Goal: Information Seeking & Learning: Learn about a topic

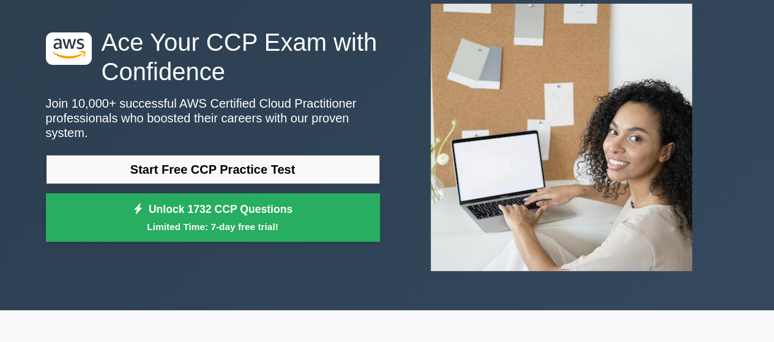
scroll to position [75, 0]
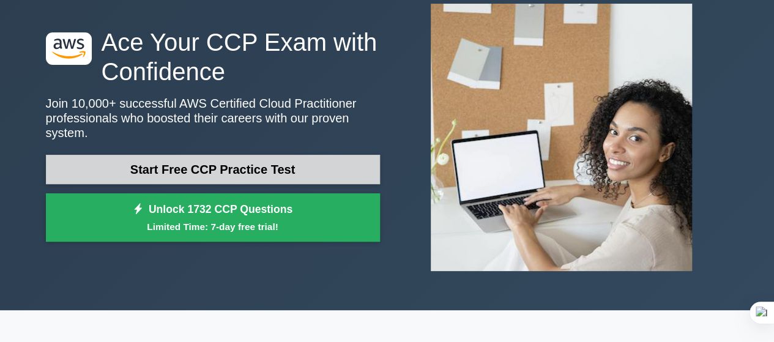
click at [243, 170] on link "Start Free CCP Practice Test" at bounding box center [213, 169] width 334 height 29
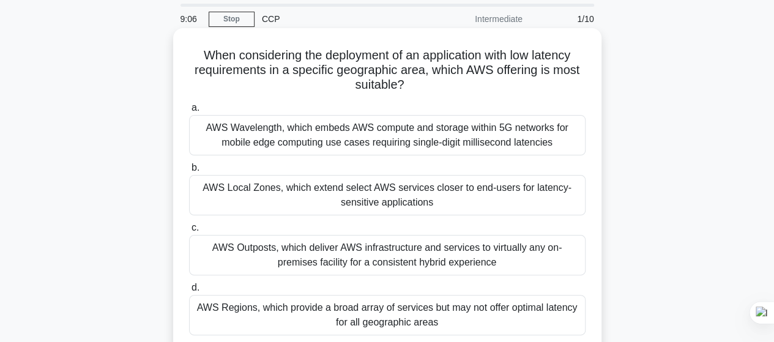
scroll to position [40, 0]
click at [445, 205] on div "AWS Local Zones, which extend select AWS services closer to end-users for laten…" at bounding box center [387, 196] width 396 height 40
click at [189, 173] on input "b. AWS Local Zones, which extend select AWS services closer to end-users for la…" at bounding box center [189, 169] width 0 height 8
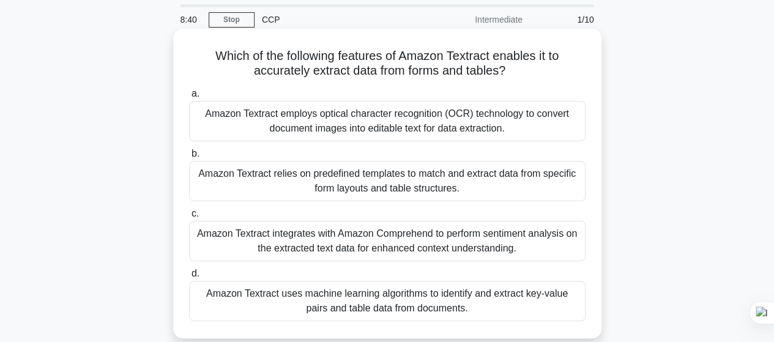
click at [390, 194] on div "Amazon Textract relies on predefined templates to match and extract data from s…" at bounding box center [387, 181] width 396 height 40
click at [189, 158] on input "b. Amazon Textract relies on predefined templates to match and extract data fro…" at bounding box center [189, 154] width 0 height 8
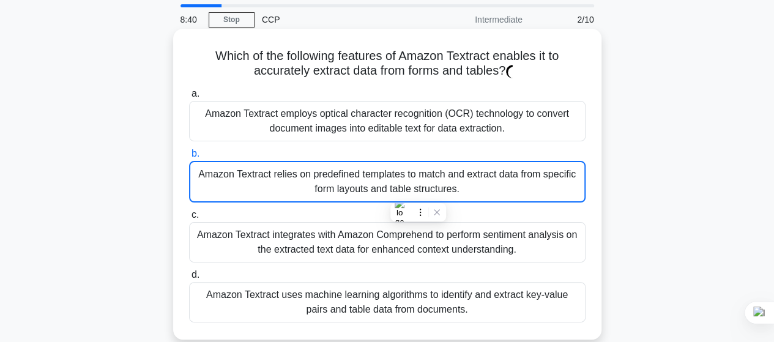
scroll to position [2, 0]
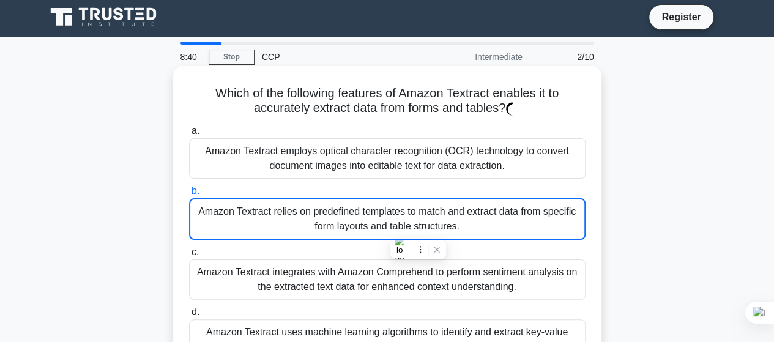
click at [390, 194] on label "b. Amazon Textract relies on predefined templates to match and extract data fro…" at bounding box center [387, 212] width 396 height 56
click at [189, 194] on input "b. Amazon Textract relies on predefined templates to match and extract data fro…" at bounding box center [189, 191] width 0 height 8
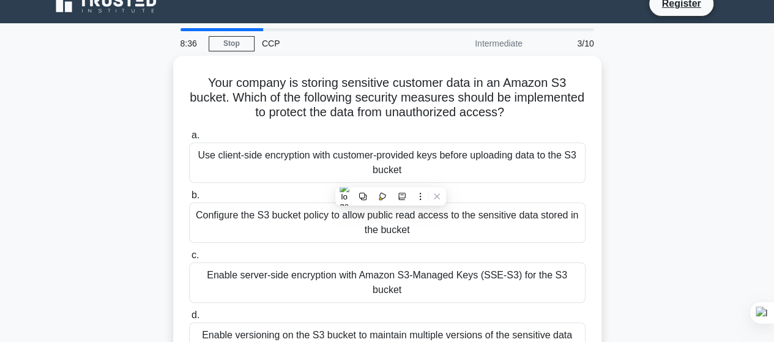
scroll to position [8, 0]
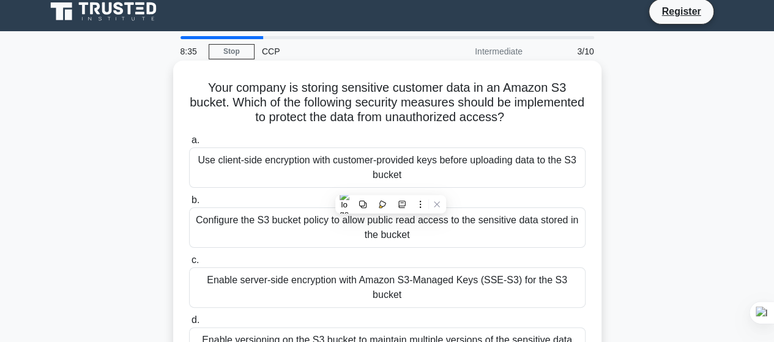
click at [480, 197] on label "b. Configure the S3 bucket policy to allow public read access to the sensitive …" at bounding box center [387, 220] width 396 height 55
click at [189, 197] on input "b. Configure the S3 bucket policy to allow public read access to the sensitive …" at bounding box center [189, 200] width 0 height 8
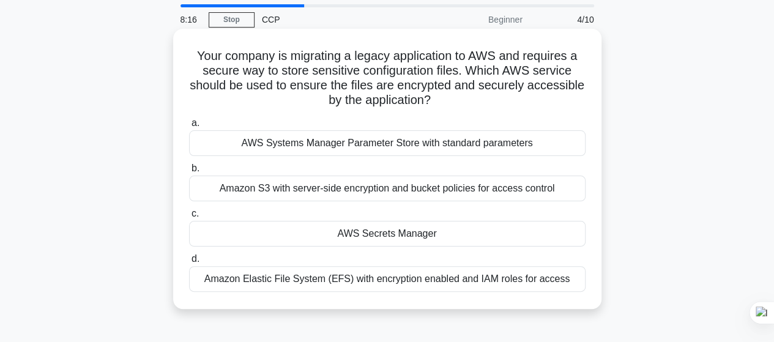
scroll to position [40, 0]
click at [372, 234] on div "AWS Secrets Manager" at bounding box center [387, 233] width 396 height 26
click at [189, 217] on input "c. AWS Secrets Manager" at bounding box center [189, 213] width 0 height 8
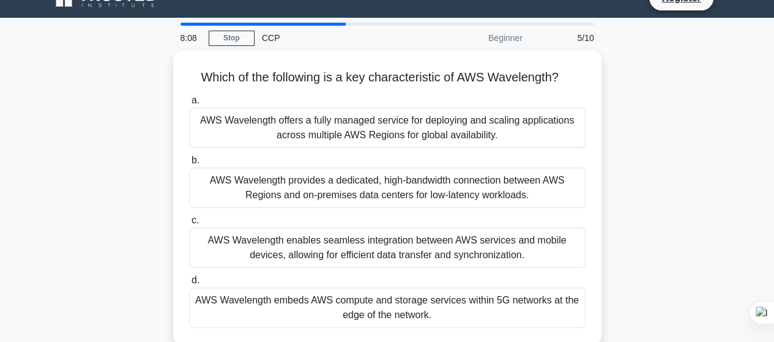
scroll to position [28, 0]
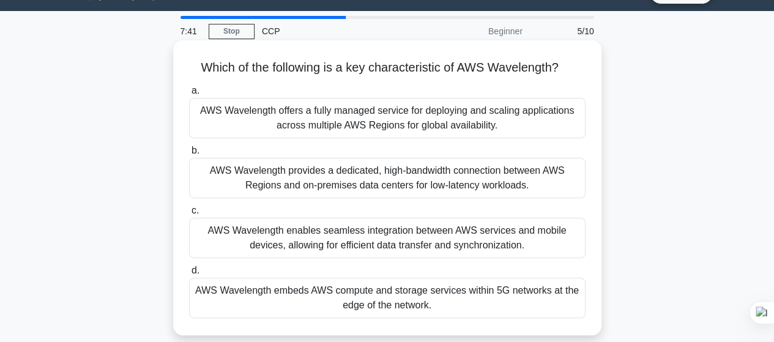
click at [374, 248] on div "AWS Wavelength enables seamless integration between AWS services and mobile dev…" at bounding box center [387, 238] width 396 height 40
click at [189, 215] on input "c. AWS Wavelength enables seamless integration between AWS services and mobile …" at bounding box center [189, 211] width 0 height 8
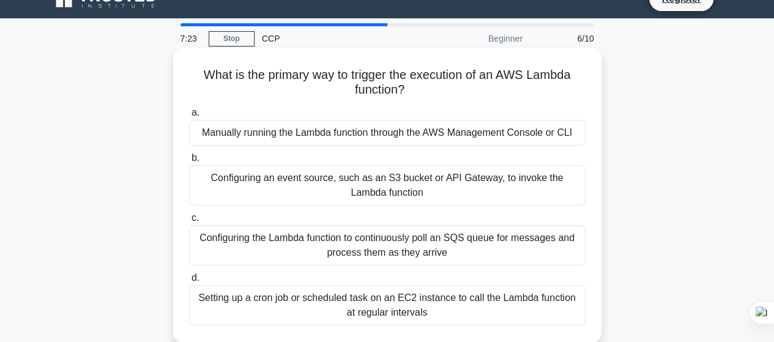
scroll to position [35, 0]
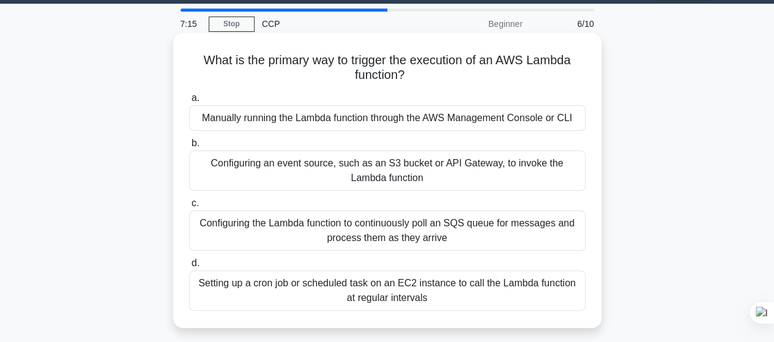
click at [388, 126] on div "Manually running the Lambda function through the AWS Management Console or CLI" at bounding box center [387, 118] width 396 height 26
click at [189, 102] on input "a. Manually running the Lambda function through the AWS Management Console or C…" at bounding box center [189, 98] width 0 height 8
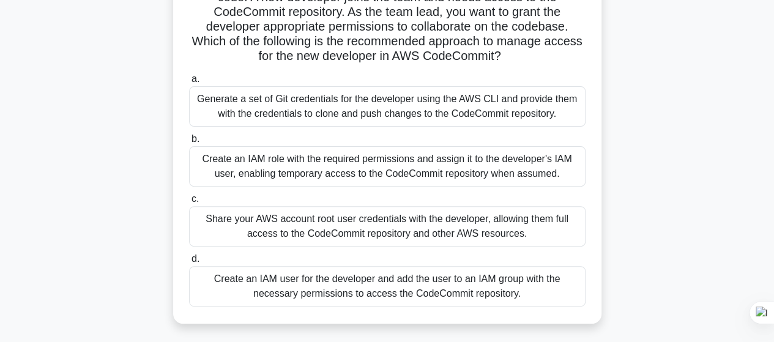
scroll to position [117, 0]
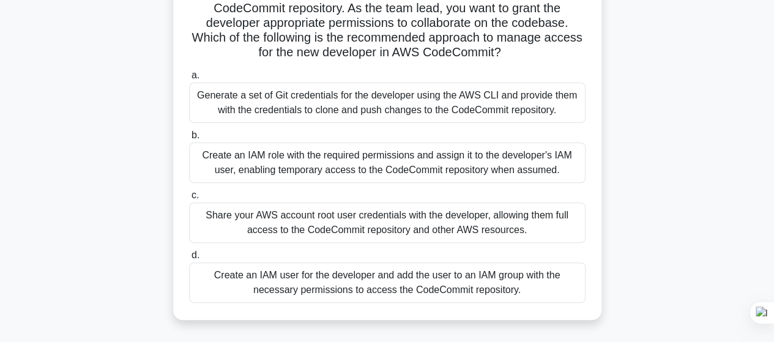
click at [376, 283] on div "Create an IAM user for the developer and add the user to an IAM group with the …" at bounding box center [387, 282] width 396 height 40
click at [189, 259] on input "d. Create an IAM user for the developer and add the user to an IAM group with t…" at bounding box center [189, 255] width 0 height 8
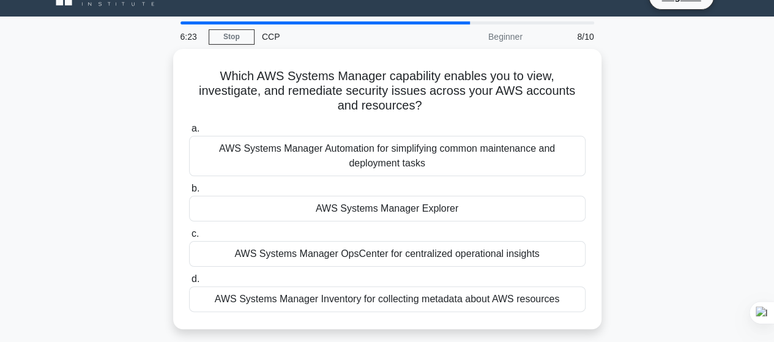
scroll to position [23, 0]
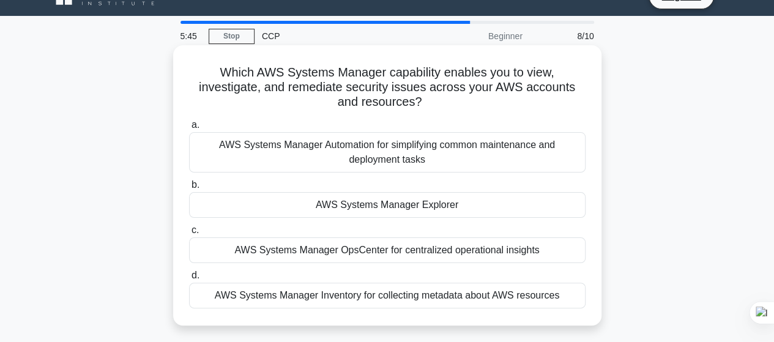
click at [389, 161] on div "AWS Systems Manager Automation for simplifying common maintenance and deploymen…" at bounding box center [387, 152] width 396 height 40
click at [189, 129] on input "a. AWS Systems Manager Automation for simplifying common maintenance and deploy…" at bounding box center [189, 125] width 0 height 8
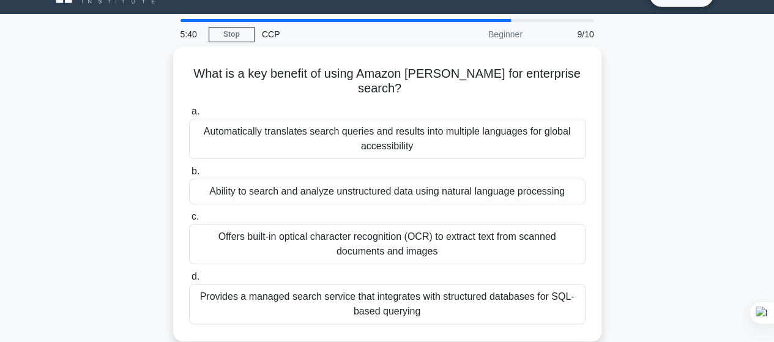
scroll to position [26, 0]
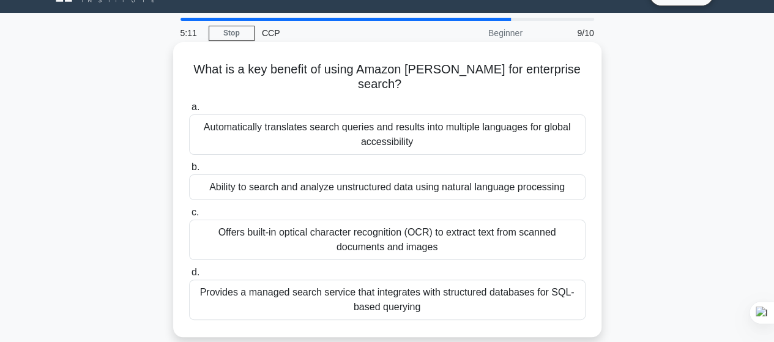
click at [387, 121] on div "Automatically translates search queries and results into multiple languages for…" at bounding box center [387, 134] width 396 height 40
click at [189, 111] on input "a. Automatically translates search queries and results into multiple languages …" at bounding box center [189, 107] width 0 height 8
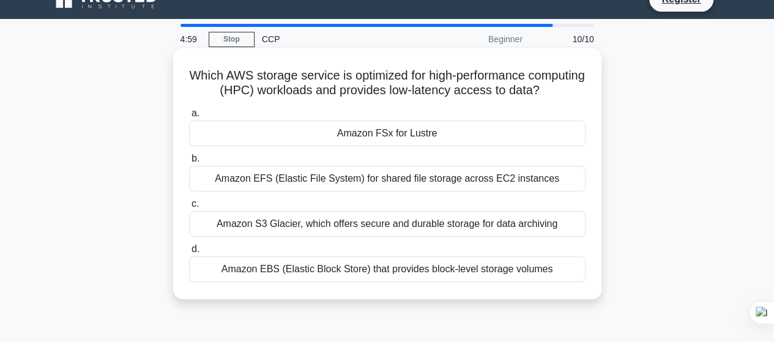
scroll to position [20, 0]
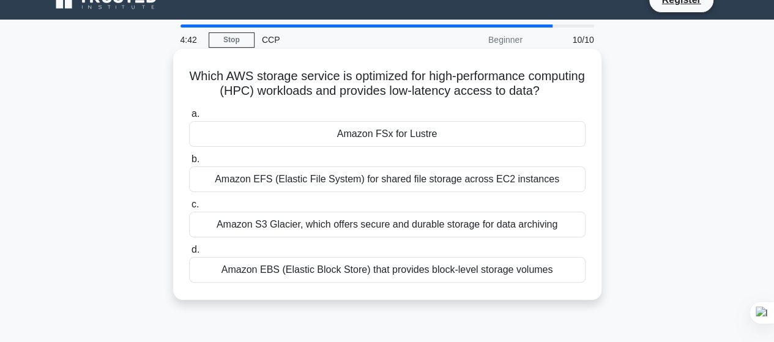
click at [389, 147] on div "Amazon FSx for Lustre" at bounding box center [387, 134] width 396 height 26
click at [189, 118] on input "a. Amazon FSx for Lustre" at bounding box center [189, 114] width 0 height 8
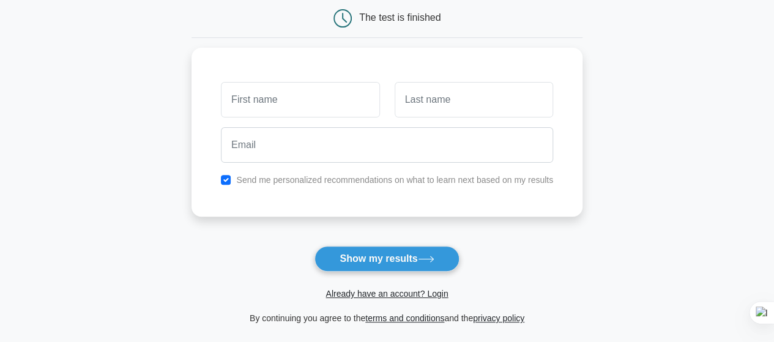
scroll to position [128, 0]
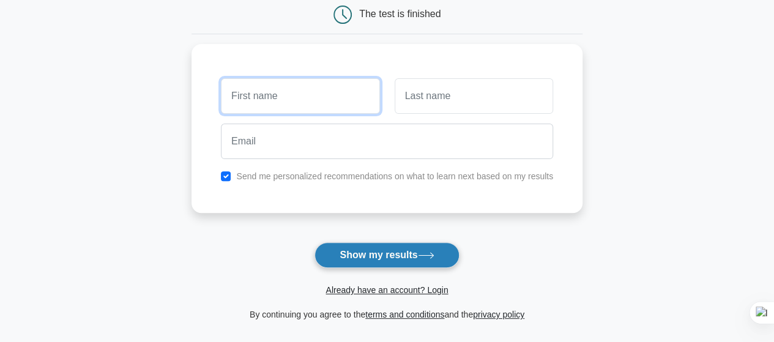
click at [341, 96] on input "text" at bounding box center [300, 95] width 158 height 35
click at [386, 258] on button "Show my results" at bounding box center [386, 255] width 144 height 26
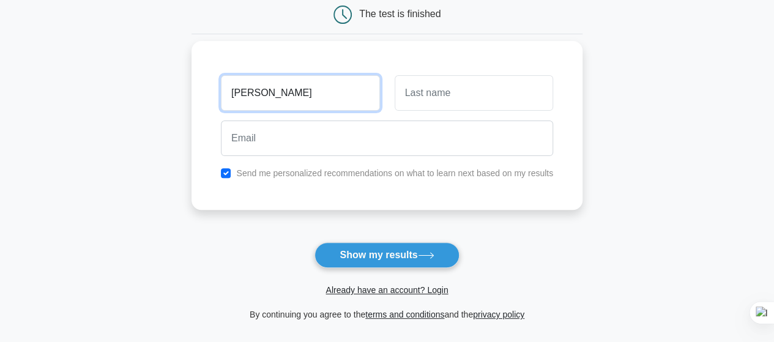
type input "bruce"
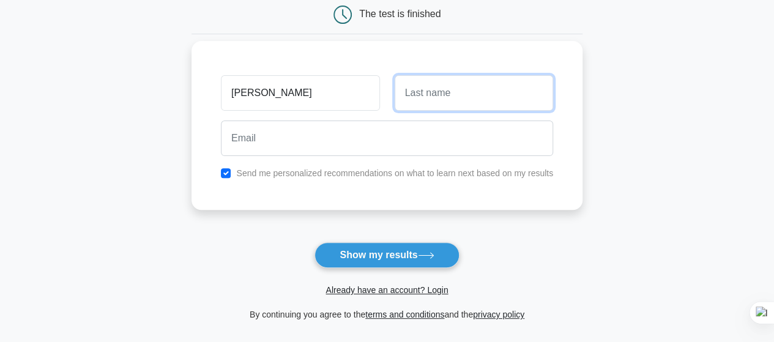
click at [412, 98] on input "text" at bounding box center [474, 92] width 158 height 35
type input "wayne"
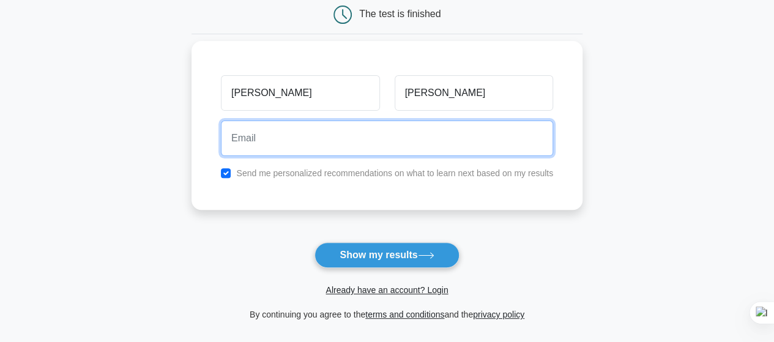
click at [373, 136] on input "email" at bounding box center [387, 138] width 332 height 35
paste input "xawofog717@mv6a.com"
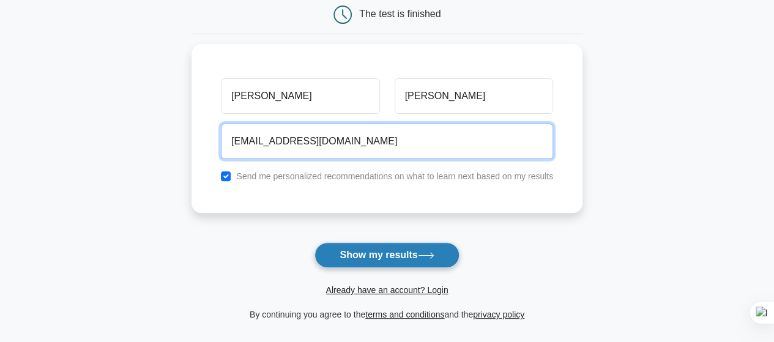
type input "xawofog717@mv6a.com"
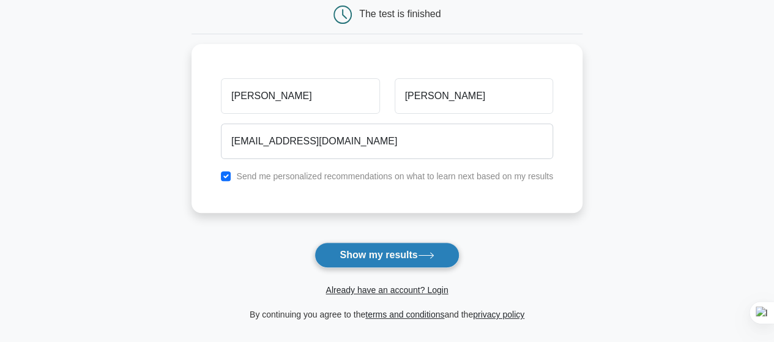
click at [389, 254] on button "Show my results" at bounding box center [386, 255] width 144 height 26
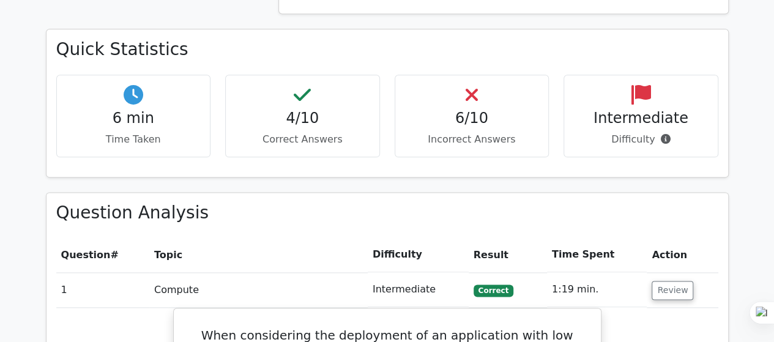
scroll to position [705, 0]
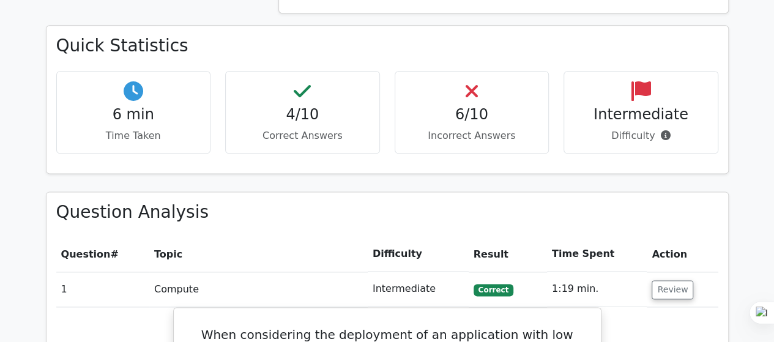
click at [465, 106] on h4 "6/10" at bounding box center [472, 115] width 134 height 18
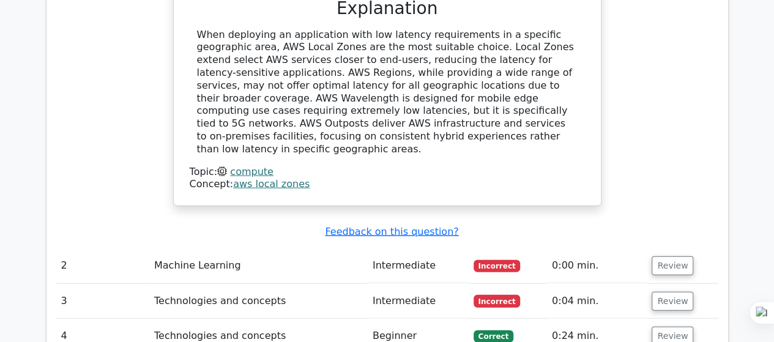
scroll to position [1323, 0]
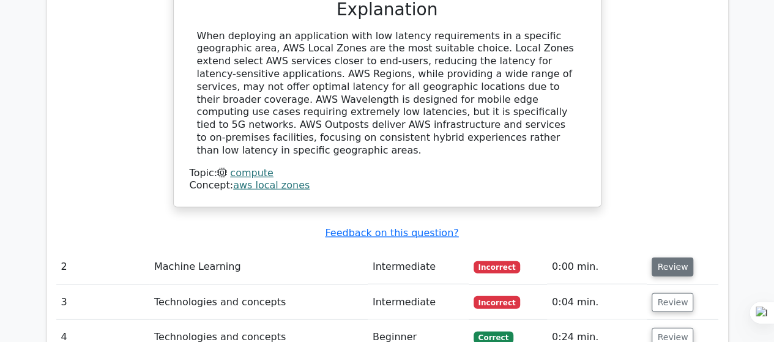
click at [677, 258] on button "Review" at bounding box center [673, 267] width 42 height 19
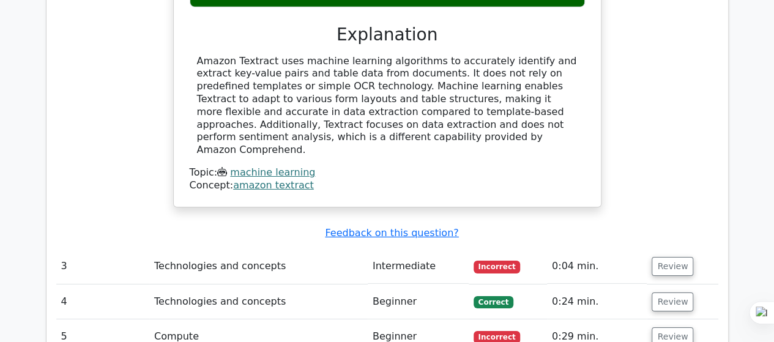
scroll to position [1868, 0]
click at [672, 257] on button "Review" at bounding box center [673, 266] width 42 height 19
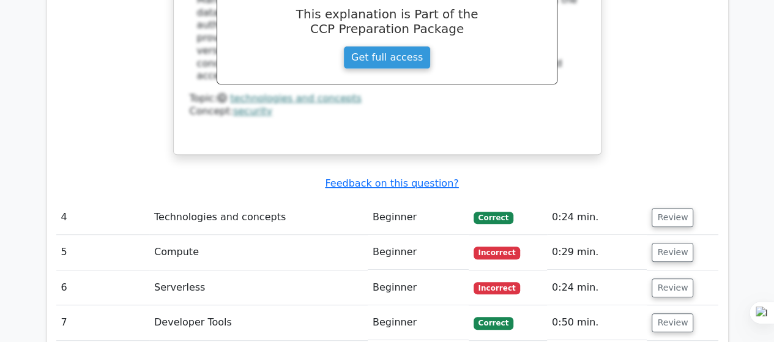
scroll to position [2513, 0]
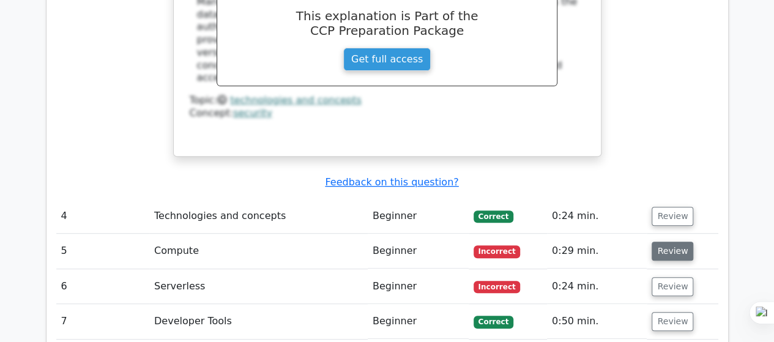
click at [667, 242] on button "Review" at bounding box center [673, 251] width 42 height 19
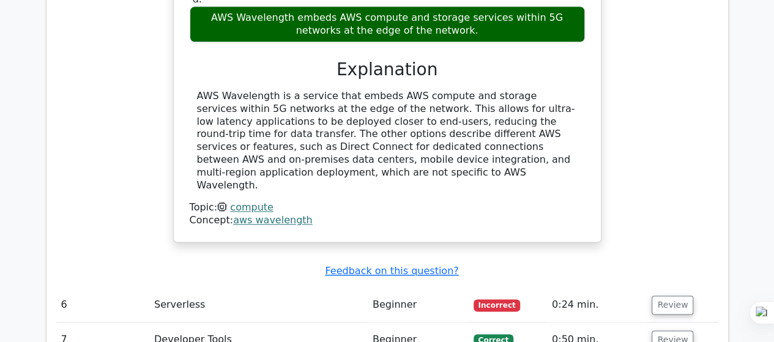
scroll to position [3023, 0]
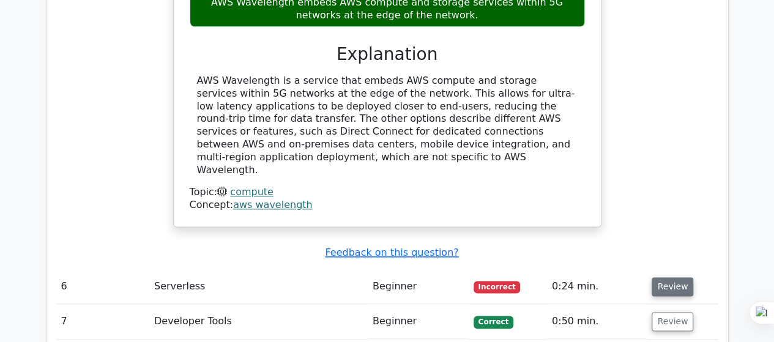
click at [662, 277] on button "Review" at bounding box center [673, 286] width 42 height 19
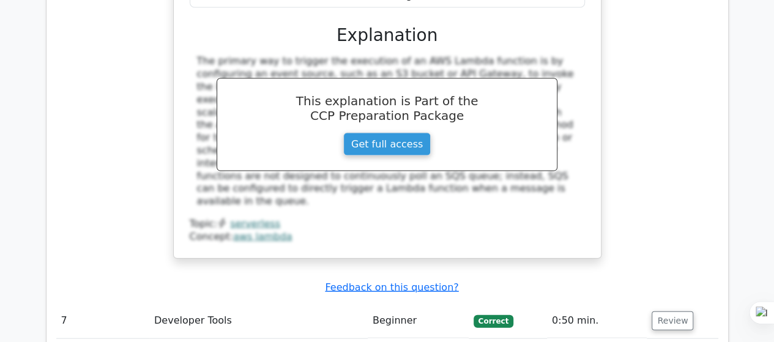
scroll to position [3591, 0]
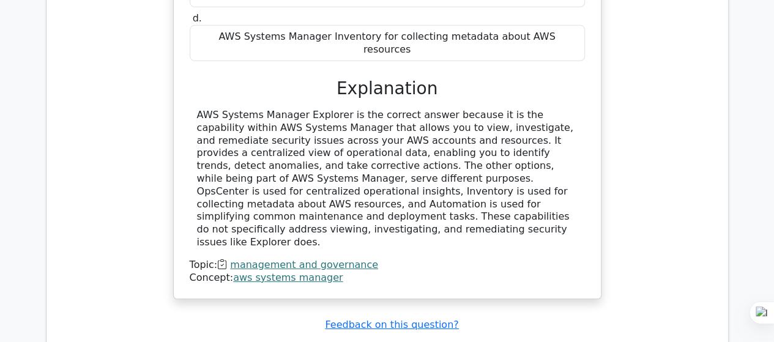
scroll to position [4155, 0]
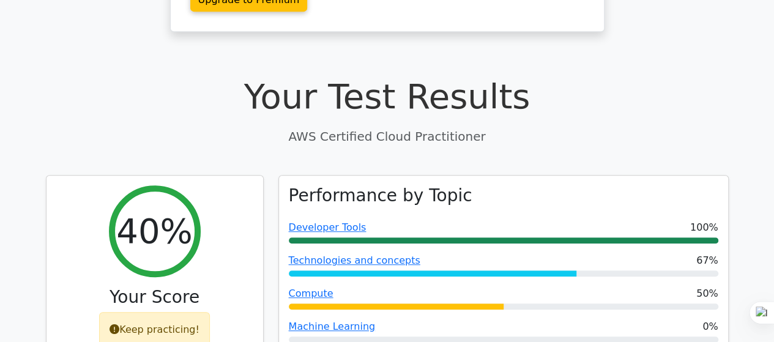
scroll to position [0, 0]
